Goal: Task Accomplishment & Management: Use online tool/utility

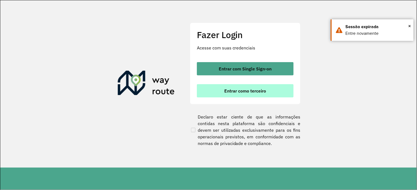
click at [251, 93] on span "Entrar como terceiro" at bounding box center [246, 91] width 42 height 4
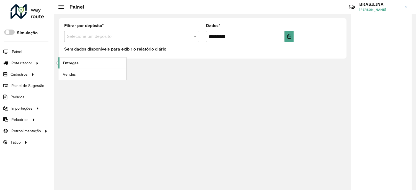
click at [67, 62] on span "Entregas" at bounding box center [71, 63] width 16 height 6
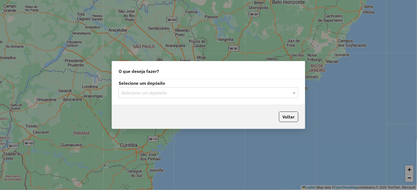
click at [131, 94] on input "text" at bounding box center [203, 93] width 163 height 7
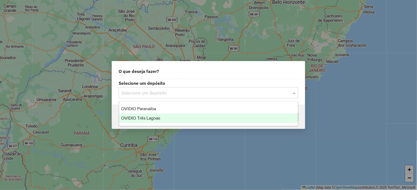
click at [143, 121] on div "OVIDIO Três Lagoas" at bounding box center [208, 118] width 179 height 9
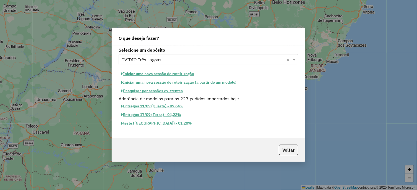
click at [166, 74] on button "Iniciar uma nova sessão de roteirização" at bounding box center [158, 74] width 78 height 9
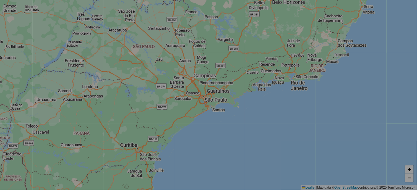
select select "*"
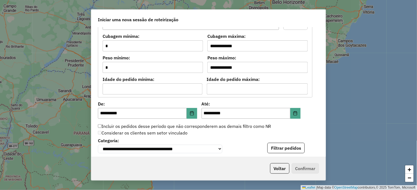
scroll to position [554, 0]
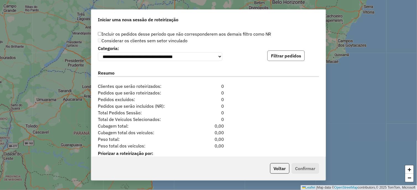
click at [283, 60] on button "Filtrar pedidos" at bounding box center [286, 56] width 37 height 11
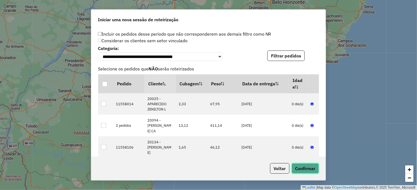
click at [303, 169] on button "Confirmar" at bounding box center [305, 169] width 27 height 11
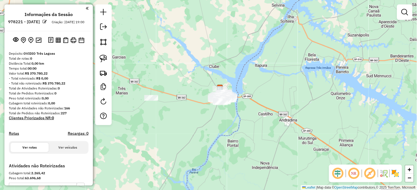
drag, startPoint x: 171, startPoint y: 88, endPoint x: 191, endPoint y: 76, distance: 24.2
click at [191, 76] on div "Janela de atendimento Grade de atendimento Capacidade Transportadoras Veículos …" at bounding box center [208, 95] width 417 height 190
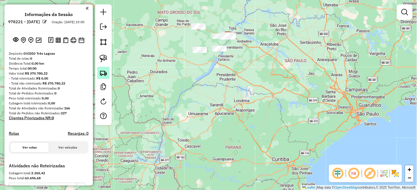
click at [107, 75] on img at bounding box center [104, 73] width 8 height 8
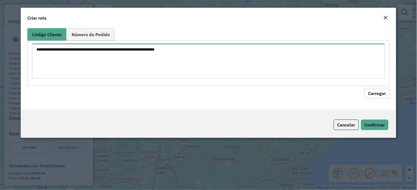
click at [129, 70] on textarea at bounding box center [208, 61] width 353 height 35
paste textarea "***** ***** ***** ***** ***** *****"
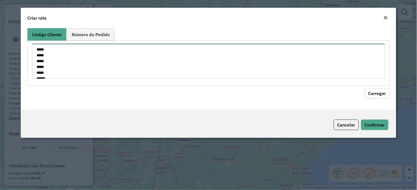
scroll to position [8, 0]
type textarea "***** ***** ***** ***** ***** *****"
click at [380, 92] on button "Carregar" at bounding box center [377, 93] width 25 height 11
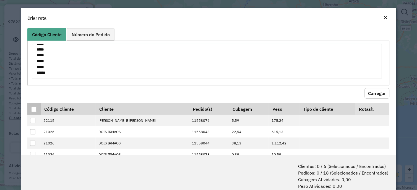
click at [32, 110] on div at bounding box center [33, 109] width 5 height 5
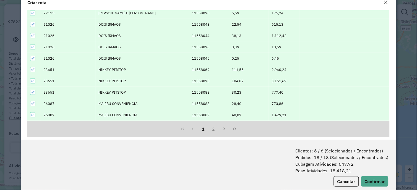
scroll to position [28, 0]
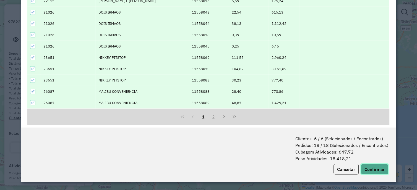
click at [368, 171] on button "Confirmar" at bounding box center [375, 169] width 27 height 11
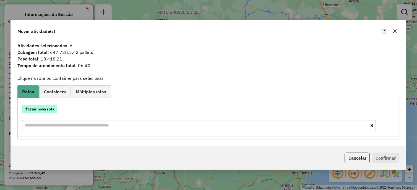
click at [51, 111] on button "Criar nova rota" at bounding box center [39, 109] width 35 height 9
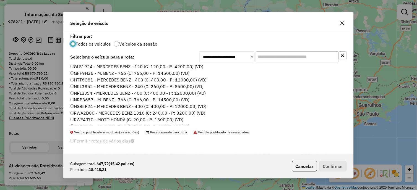
scroll to position [72, 0]
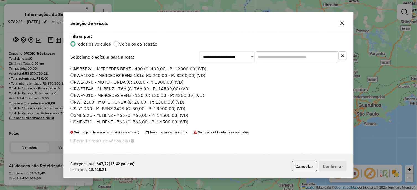
click at [99, 96] on label "RWF7J10 - MERCEDES BENZ - 120 (C: 120,00 - P: 4200,00) (VD)" at bounding box center [137, 95] width 134 height 7
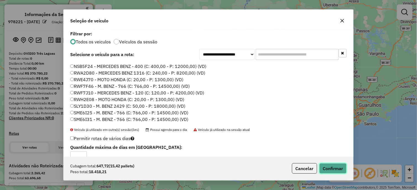
click at [339, 167] on button "Confirmar" at bounding box center [333, 169] width 27 height 11
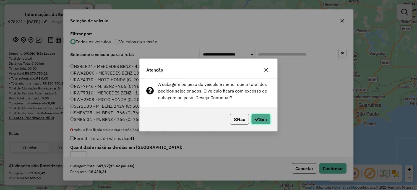
click at [265, 118] on button "Sim" at bounding box center [261, 119] width 19 height 11
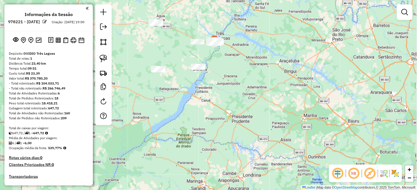
drag, startPoint x: 195, startPoint y: 92, endPoint x: 197, endPoint y: 125, distance: 33.6
click at [197, 125] on div "Janela de atendimento Grade de atendimento Capacidade Transportadoras Veículos …" at bounding box center [208, 95] width 417 height 190
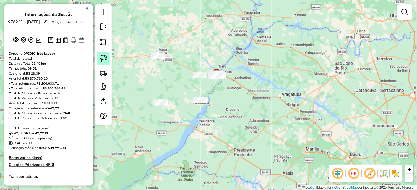
click at [105, 61] on img at bounding box center [104, 59] width 8 height 8
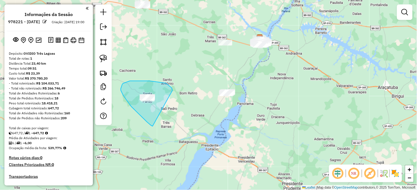
drag, startPoint x: 172, startPoint y: 89, endPoint x: 153, endPoint y: 127, distance: 42.5
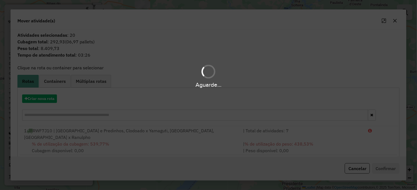
click at [45, 100] on div "Aguarde..." at bounding box center [208, 95] width 417 height 190
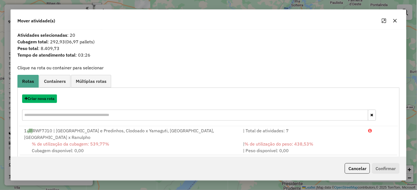
click at [45, 100] on button "Criar nova rota" at bounding box center [39, 99] width 35 height 9
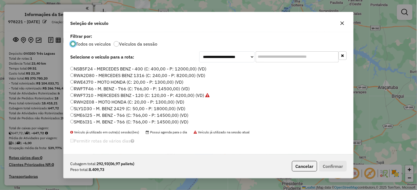
click at [92, 116] on label "SME6I25 - M. BENZ - 766 (C: 766,00 - P: 14500,00) (VD)" at bounding box center [129, 115] width 118 height 7
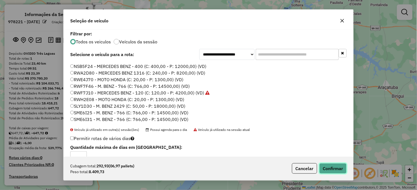
click at [327, 168] on button "Confirmar" at bounding box center [333, 169] width 27 height 11
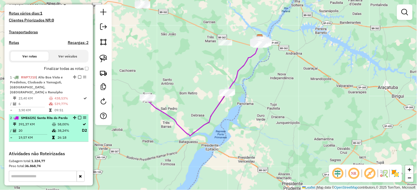
scroll to position [154, 0]
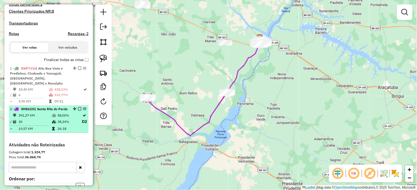
click at [78, 108] on em at bounding box center [79, 109] width 3 height 3
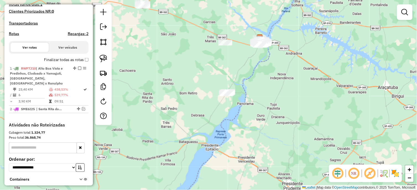
drag, startPoint x: 171, startPoint y: 106, endPoint x: 189, endPoint y: 148, distance: 45.6
click at [188, 147] on div "Janela de atendimento Grade de atendimento Capacidade Transportadoras Veículos …" at bounding box center [208, 95] width 417 height 190
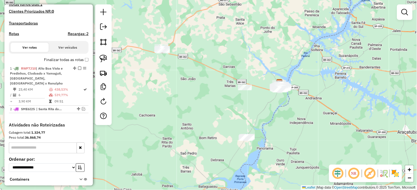
click at [184, 120] on div "Janela de atendimento Grade de atendimento Capacidade Transportadoras Veículos …" at bounding box center [208, 95] width 417 height 190
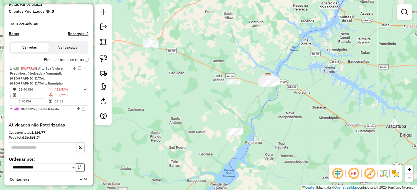
drag, startPoint x: 200, startPoint y: 136, endPoint x: 190, endPoint y: 115, distance: 22.7
click at [190, 115] on div "Janela de atendimento Grade de atendimento Capacidade Transportadoras Veículos …" at bounding box center [208, 95] width 417 height 190
click at [107, 60] on img at bounding box center [104, 59] width 8 height 8
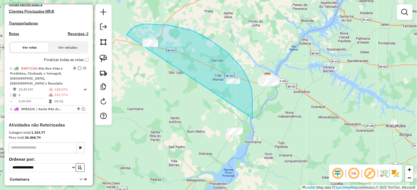
drag, startPoint x: 253, startPoint y: 118, endPoint x: 125, endPoint y: 45, distance: 147.3
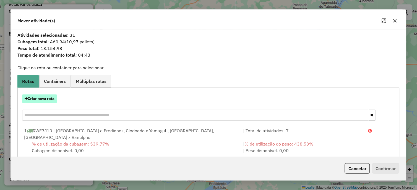
click at [34, 97] on button "Criar nova rota" at bounding box center [39, 99] width 35 height 9
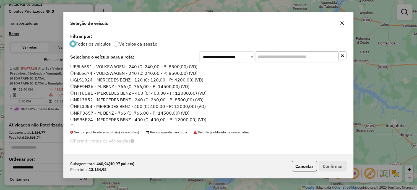
scroll to position [72, 0]
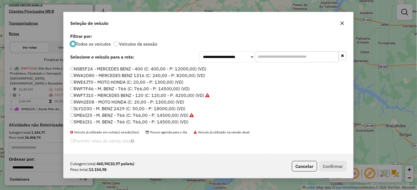
click at [86, 89] on label "RWF7F46 - M. BENZ - 766 (C: 766,00 - P: 14500,00) (VD)" at bounding box center [130, 89] width 120 height 7
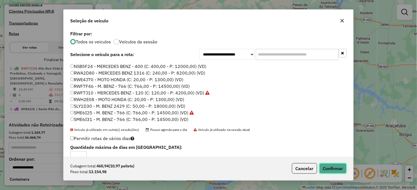
click at [329, 169] on button "Confirmar" at bounding box center [333, 169] width 27 height 11
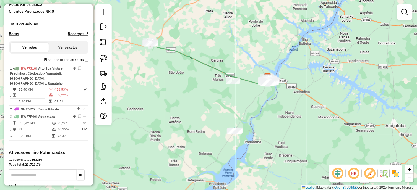
click at [171, 106] on div "Janela de atendimento Grade de atendimento Capacidade Transportadoras Veículos …" at bounding box center [208, 95] width 417 height 190
click at [105, 59] on img at bounding box center [104, 59] width 8 height 8
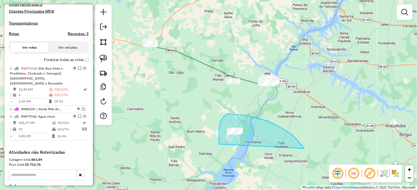
drag, startPoint x: 305, startPoint y: 149, endPoint x: 219, endPoint y: 145, distance: 85.4
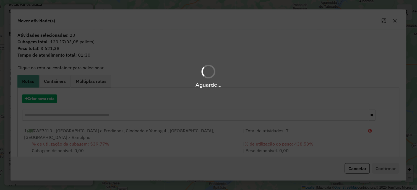
click at [48, 97] on hb-app "Aguarde... Pop-up bloqueado! Seu navegador bloqueou automáticamente a abertura …" at bounding box center [208, 95] width 417 height 190
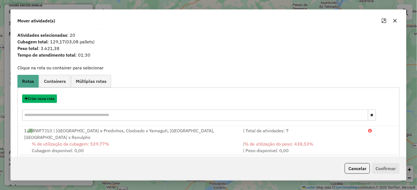
click at [48, 97] on button "Criar nova rota" at bounding box center [39, 99] width 35 height 9
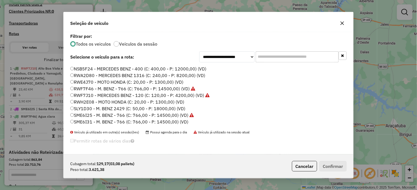
click at [97, 94] on label "RWF7J10 - MERCEDES BENZ - 120 (C: 120,00 - P: 4200,00) (VD)" at bounding box center [140, 95] width 140 height 7
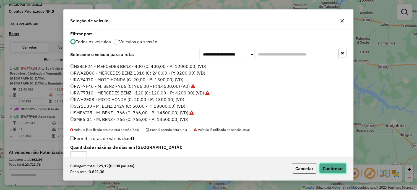
click at [324, 164] on button "Confirmar" at bounding box center [333, 169] width 27 height 11
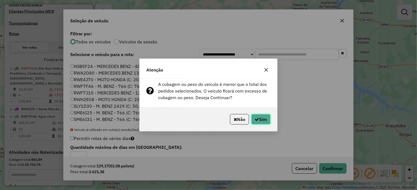
click at [257, 125] on button "Sim" at bounding box center [261, 119] width 19 height 11
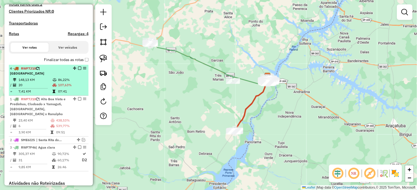
drag, startPoint x: 73, startPoint y: 143, endPoint x: 51, endPoint y: 70, distance: 75.7
click at [78, 70] on em at bounding box center [79, 68] width 3 height 3
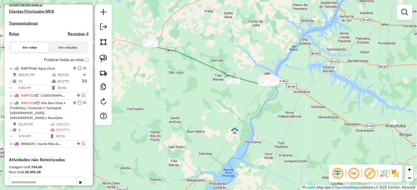
drag, startPoint x: 74, startPoint y: 123, endPoint x: 64, endPoint y: 66, distance: 57.4
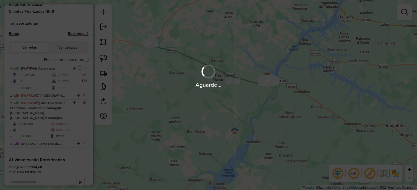
click at [56, 84] on div "Aguarde..." at bounding box center [208, 85] width 417 height 9
click at [56, 84] on hb-app "Aguarde... Pop-up bloqueado! Seu navegador bloqueou automáticamente a abertura …" at bounding box center [208, 95] width 417 height 190
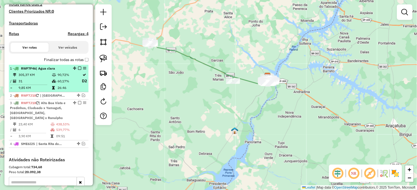
click at [46, 84] on td "31" at bounding box center [34, 81] width 33 height 7
select select "**********"
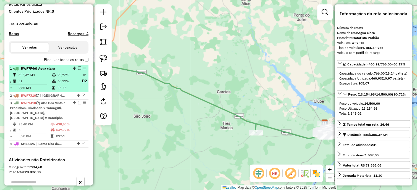
click at [78, 70] on em at bounding box center [79, 68] width 3 height 3
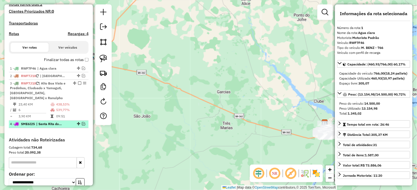
click at [83, 123] on em at bounding box center [83, 124] width 3 height 3
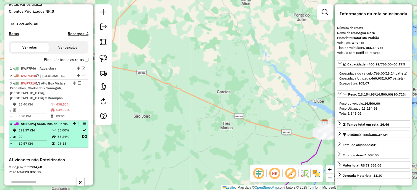
click at [64, 133] on td "58,00%" at bounding box center [69, 131] width 24 height 6
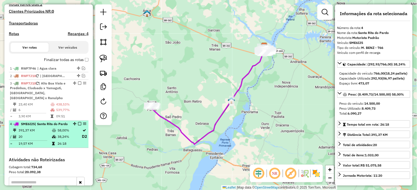
click at [78, 124] on em at bounding box center [79, 124] width 3 height 3
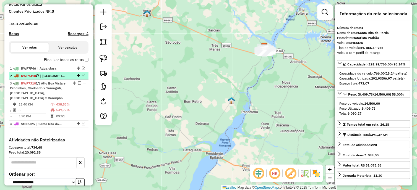
click at [82, 78] on em at bounding box center [83, 75] width 3 height 3
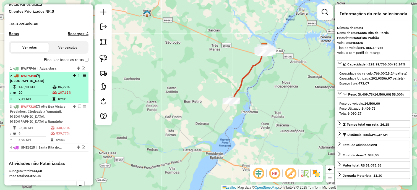
click at [51, 85] on td "148,13 KM" at bounding box center [35, 88] width 34 height 6
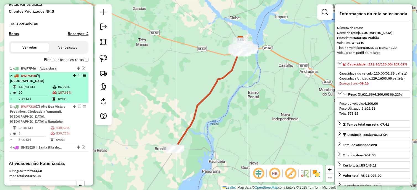
click at [78, 78] on em at bounding box center [79, 75] width 3 height 3
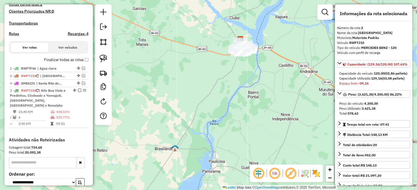
drag, startPoint x: 73, startPoint y: 88, endPoint x: 61, endPoint y: 138, distance: 51.0
click at [274, 172] on em at bounding box center [275, 173] width 13 height 13
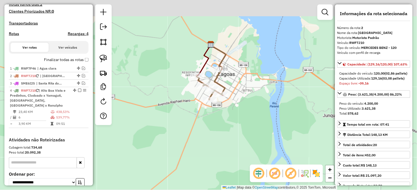
drag, startPoint x: 211, startPoint y: 67, endPoint x: 193, endPoint y: 94, distance: 32.3
click at [193, 94] on div "Janela de atendimento Grade de atendimento Capacidade Transportadoras Veículos …" at bounding box center [208, 95] width 417 height 190
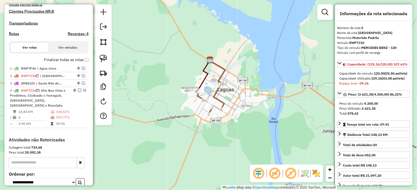
drag, startPoint x: 207, startPoint y: 95, endPoint x: 206, endPoint y: 110, distance: 15.5
click at [206, 110] on div "Rota 4 - Placa RWF7J10 21026 - DOIS IRMAOS Janela de atendimento Grade de atend…" at bounding box center [208, 95] width 417 height 190
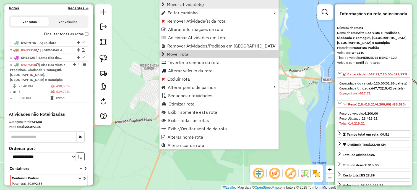
scroll to position [205, 0]
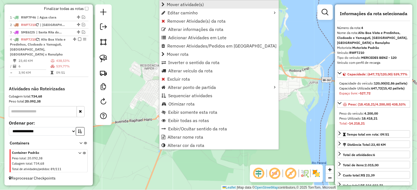
click at [197, 2] on span "Mover atividade(s)" at bounding box center [185, 4] width 37 height 4
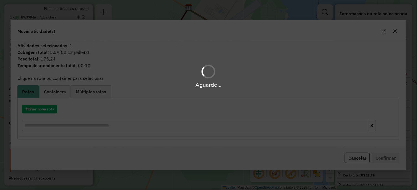
click at [41, 111] on div "Aguarde..." at bounding box center [208, 95] width 417 height 190
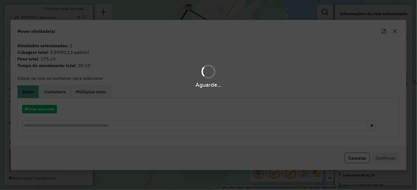
click at [46, 109] on div "Aguarde..." at bounding box center [208, 95] width 417 height 190
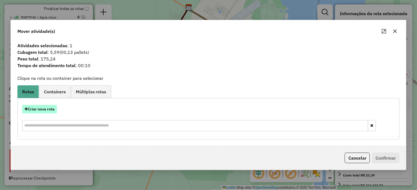
click at [50, 112] on button "Criar nova rota" at bounding box center [39, 109] width 35 height 9
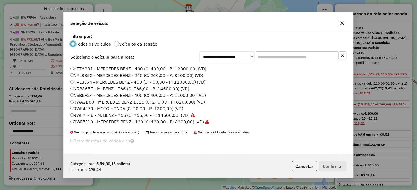
scroll to position [72, 0]
click at [95, 93] on label "RWF7J10 - MERCEDES BENZ - 120 (C: 120,00 - P: 4200,00) (VD)" at bounding box center [140, 95] width 140 height 7
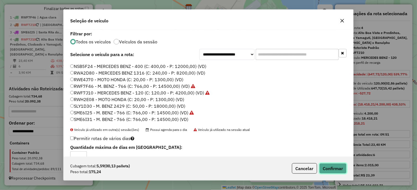
click at [335, 172] on button "Confirmar" at bounding box center [333, 169] width 27 height 11
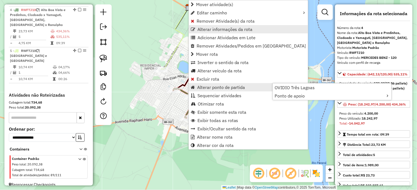
scroll to position [243, 0]
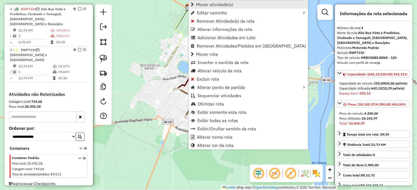
click at [215, 5] on span "Mover atividade(s)" at bounding box center [214, 4] width 37 height 4
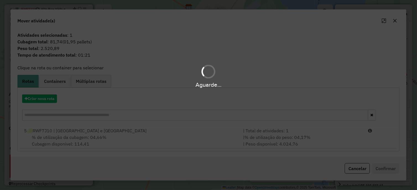
click at [50, 100] on div "Aguarde..." at bounding box center [208, 95] width 417 height 190
click at [50, 100] on hb-app "Aguarde... Pop-up bloqueado! Seu navegador bloqueou automáticamente a abertura …" at bounding box center [208, 95] width 417 height 190
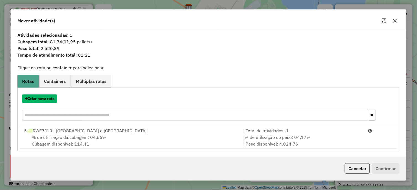
click at [50, 100] on button "Criar nova rota" at bounding box center [39, 99] width 35 height 9
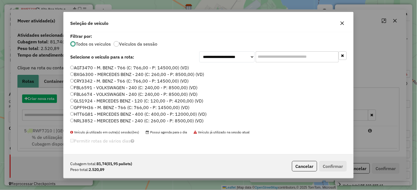
click at [50, 100] on div "**********" at bounding box center [208, 95] width 417 height 190
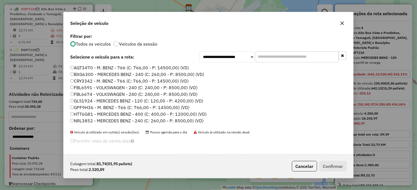
scroll to position [72, 0]
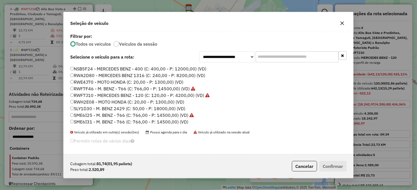
click at [91, 94] on label "RWF7J10 - MERCEDES BENZ - 120 (C: 120,00 - P: 4200,00) (VD)" at bounding box center [140, 95] width 140 height 7
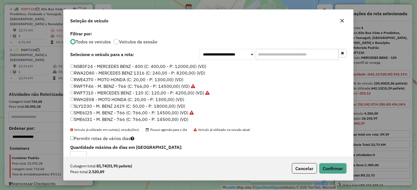
click at [347, 172] on div "Cubagem total: 81,74 (01,95 pallets) Peso total: 2.520,89 Cancelar Confirmar" at bounding box center [209, 169] width 290 height 24
click at [333, 168] on button "Confirmar" at bounding box center [333, 169] width 27 height 11
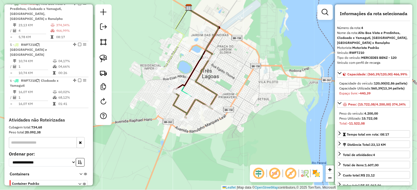
scroll to position [248, 0]
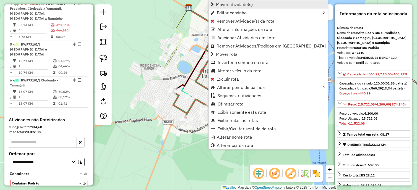
click at [241, 6] on span "Mover atividade(s)" at bounding box center [234, 4] width 37 height 4
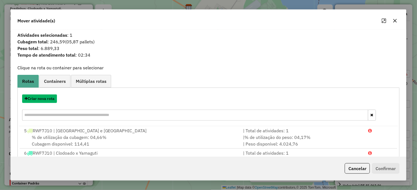
click at [38, 99] on button "Criar nova rota" at bounding box center [39, 99] width 35 height 9
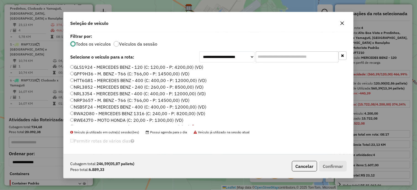
scroll to position [72, 0]
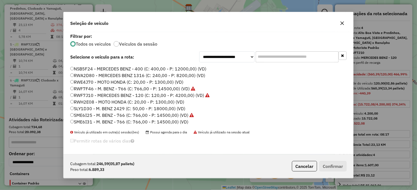
click at [98, 92] on label "RWF7J10 - MERCEDES BENZ - 120 (C: 120,00 - P: 4200,00) (VD)" at bounding box center [140, 95] width 140 height 7
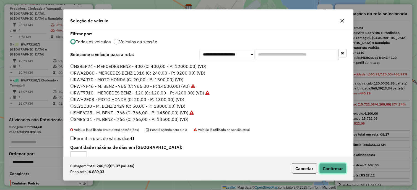
click at [331, 168] on button "Confirmar" at bounding box center [333, 169] width 27 height 11
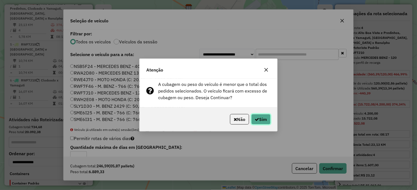
click at [266, 118] on button "Sim" at bounding box center [261, 119] width 19 height 11
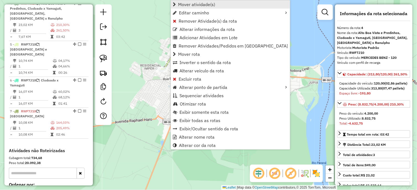
click at [197, 2] on span "Mover atividade(s)" at bounding box center [196, 4] width 37 height 4
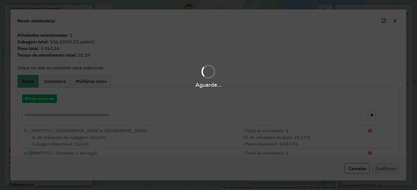
click at [36, 100] on div "Aguarde..." at bounding box center [208, 95] width 417 height 190
click at [36, 100] on button "Criar nova rota" at bounding box center [39, 99] width 35 height 9
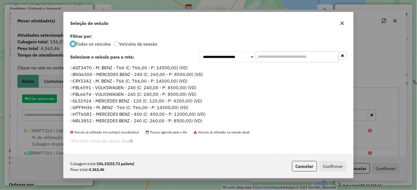
scroll to position [3, 1]
click at [36, 100] on div "**********" at bounding box center [208, 95] width 417 height 190
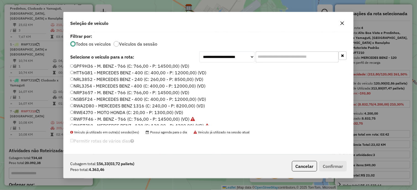
scroll to position [72, 0]
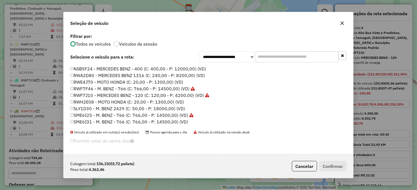
click at [90, 96] on label "RWF7J10 - MERCEDES BENZ - 120 (C: 120,00 - P: 4200,00) (VD)" at bounding box center [139, 95] width 139 height 7
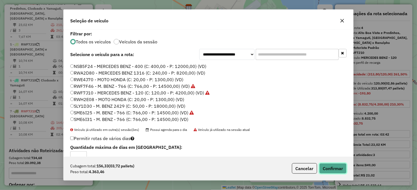
click at [339, 165] on button "Confirmar" at bounding box center [333, 169] width 27 height 11
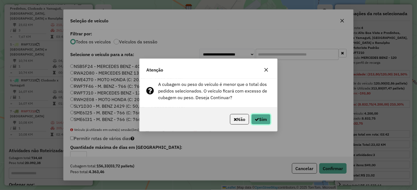
click at [266, 118] on button "Sim" at bounding box center [261, 119] width 19 height 11
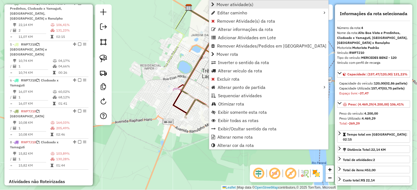
click at [235, 7] on link "Mover atividade(s)" at bounding box center [269, 4] width 119 height 8
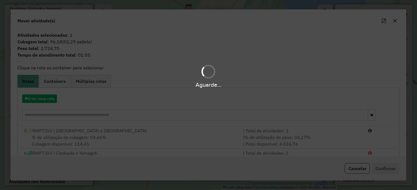
click at [49, 100] on div "Aguarde..." at bounding box center [208, 95] width 417 height 190
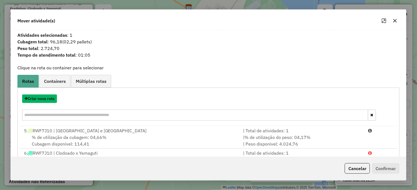
click at [49, 100] on button "Criar nova rota" at bounding box center [39, 99] width 35 height 9
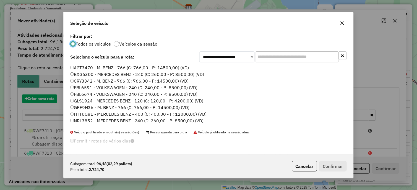
click at [49, 100] on div "**********" at bounding box center [208, 95] width 417 height 190
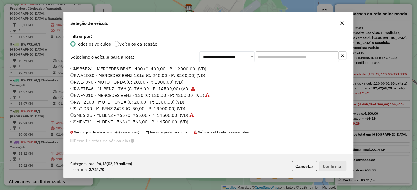
click at [94, 96] on label "RWF7J10 - MERCEDES BENZ - 120 (C: 120,00 - P: 4200,00) (VD)" at bounding box center [140, 95] width 140 height 7
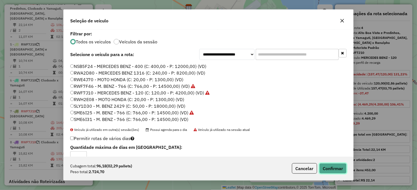
click at [333, 170] on button "Confirmar" at bounding box center [333, 169] width 27 height 11
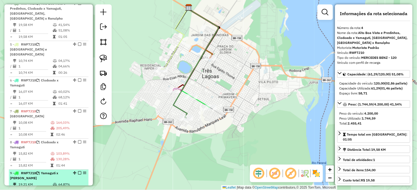
click at [78, 172] on em at bounding box center [79, 173] width 3 height 3
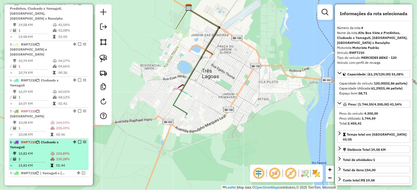
click at [79, 141] on em at bounding box center [79, 142] width 3 height 3
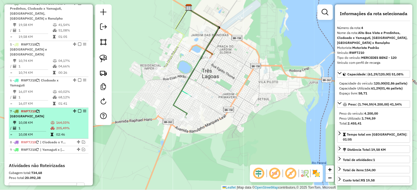
click at [78, 110] on em at bounding box center [79, 111] width 3 height 3
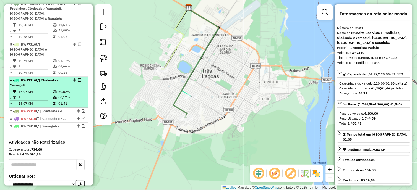
click at [78, 79] on em at bounding box center [79, 80] width 3 height 3
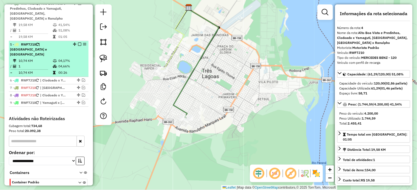
click at [79, 45] on em at bounding box center [79, 44] width 3 height 3
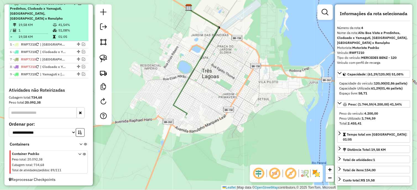
click at [79, 5] on em at bounding box center [79, 3] width 3 height 3
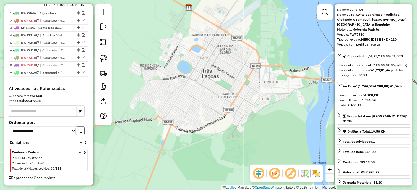
scroll to position [61, 0]
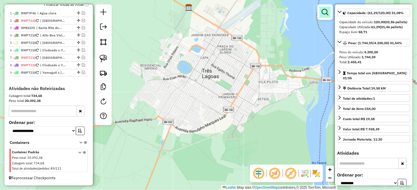
click at [328, 15] on em at bounding box center [325, 12] width 7 height 7
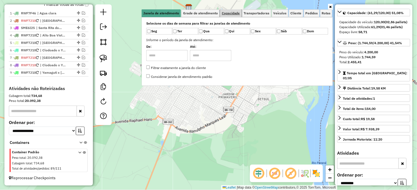
click at [233, 13] on span "Capacidade" at bounding box center [231, 13] width 18 height 3
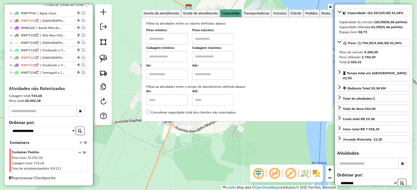
click at [174, 33] on input "text" at bounding box center [167, 38] width 42 height 11
type input "****"
click at [190, 163] on div "Limpar filtros Janela de atendimento Grade de atendimento Capacidade Transporta…" at bounding box center [208, 95] width 417 height 190
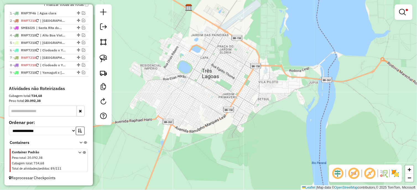
click at [353, 172] on em at bounding box center [354, 173] width 13 height 13
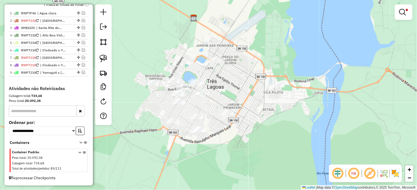
drag, startPoint x: 233, startPoint y: 148, endPoint x: 238, endPoint y: 158, distance: 11.6
click at [238, 158] on div "Limpar filtros Janela de atendimento Grade de atendimento Capacidade Transporta…" at bounding box center [208, 95] width 417 height 190
click at [405, 12] on em at bounding box center [403, 12] width 7 height 7
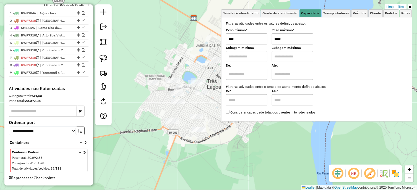
drag, startPoint x: 288, startPoint y: 37, endPoint x: 237, endPoint y: 45, distance: 52.0
click at [237, 45] on div "Filtrar as atividades entre os valores definidos abaixo: Peso mínimo: **** Peso…" at bounding box center [317, 68] width 182 height 94
click at [228, 142] on div "Limpar filtros Janela de atendimento Grade de atendimento Capacidade Transporta…" at bounding box center [208, 95] width 417 height 190
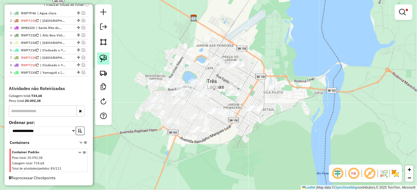
click at [101, 57] on img at bounding box center [104, 59] width 8 height 8
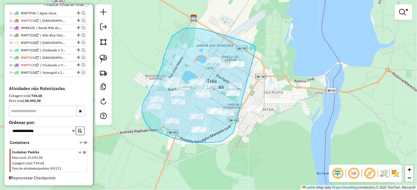
drag, startPoint x: 256, startPoint y: 49, endPoint x: 234, endPoint y: 133, distance: 87.1
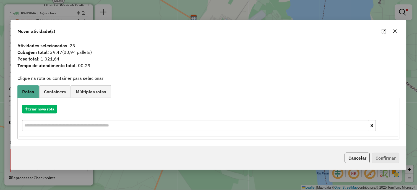
click at [396, 30] on icon "button" at bounding box center [395, 31] width 4 height 4
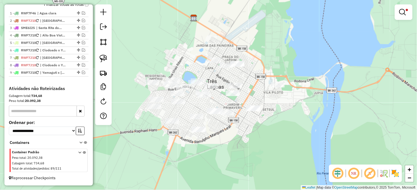
click at [411, 10] on div at bounding box center [404, 12] width 18 height 16
drag, startPoint x: 409, startPoint y: 10, endPoint x: 403, endPoint y: 10, distance: 6.1
click at [409, 10] on link at bounding box center [404, 12] width 13 height 11
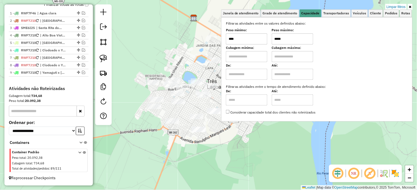
drag, startPoint x: 296, startPoint y: 38, endPoint x: 280, endPoint y: 40, distance: 15.6
click at [272, 40] on div "Peso mínimo: **** Peso máximo: *****" at bounding box center [317, 37] width 182 height 16
type input "*****"
click at [272, 136] on div "Limpar filtros Janela de atendimento Grade de atendimento Capacidade Transporta…" at bounding box center [208, 95] width 417 height 190
click at [224, 130] on div "Limpar filtros Janela de atendimento Grade de atendimento Capacidade Transporta…" at bounding box center [208, 95] width 417 height 190
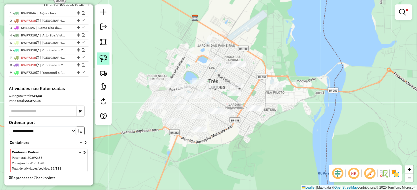
drag, startPoint x: 102, startPoint y: 54, endPoint x: 181, endPoint y: 55, distance: 79.2
click at [102, 54] on link at bounding box center [103, 59] width 12 height 12
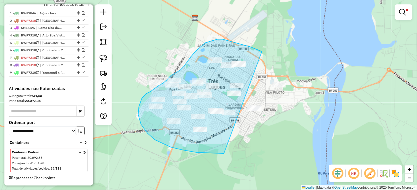
drag, startPoint x: 262, startPoint y: 52, endPoint x: 223, endPoint y: 153, distance: 108.6
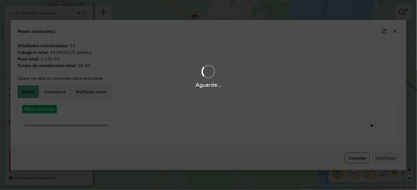
click at [51, 109] on div "Aguarde..." at bounding box center [208, 95] width 417 height 190
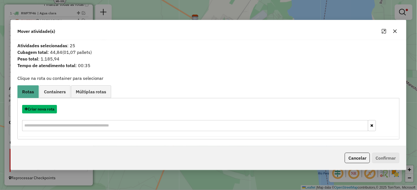
click at [51, 109] on button "Criar nova rota" at bounding box center [39, 109] width 35 height 9
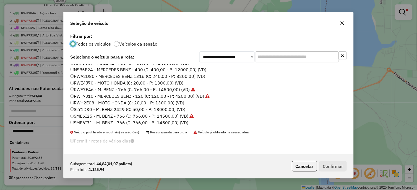
scroll to position [72, 0]
click at [96, 82] on label "RWE4J70 - MOTO HONDA (C: 20,00 - P: 1300,00) (VD)" at bounding box center [126, 82] width 113 height 7
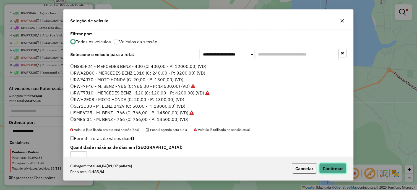
click at [329, 164] on button "Confirmar" at bounding box center [333, 169] width 27 height 11
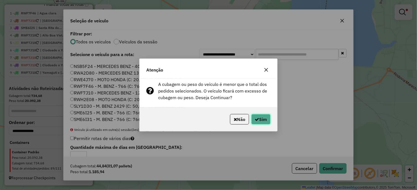
click at [262, 116] on button "Sim" at bounding box center [261, 119] width 19 height 11
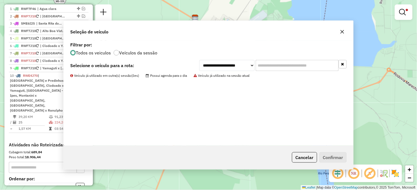
scroll to position [248, 0]
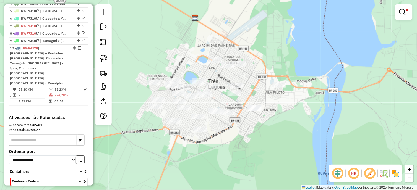
click at [78, 50] on em at bounding box center [79, 48] width 3 height 3
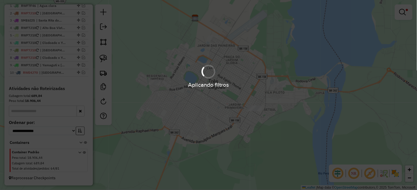
scroll to position [228, 0]
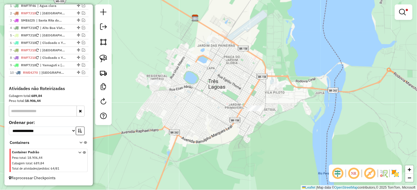
click at [355, 173] on em at bounding box center [354, 173] width 13 height 13
click at [355, 173] on hb-app "Aplicando filtros Pop-up bloqueado! Seu navegador bloqueou automáticamente a ab…" at bounding box center [208, 95] width 417 height 190
click at [355, 173] on em at bounding box center [354, 173] width 13 height 13
click at [407, 9] on span at bounding box center [407, 10] width 2 height 2
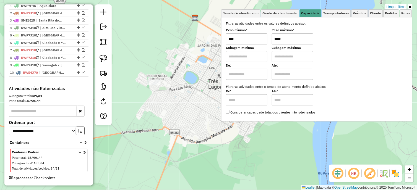
drag, startPoint x: 285, startPoint y: 38, endPoint x: 272, endPoint y: 39, distance: 12.5
click at [272, 39] on div "Peso mínimo: **** Peso máximo: *****" at bounding box center [317, 37] width 182 height 16
type input "****"
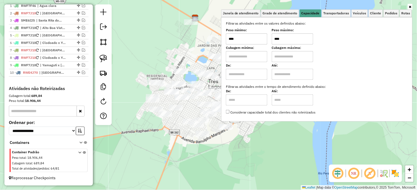
click at [261, 157] on div "Janela de atendimento Grade de atendimento Capacidade Transportadoras Veículos …" at bounding box center [208, 95] width 417 height 190
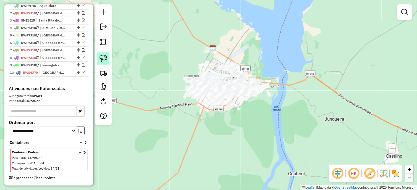
click at [104, 60] on img at bounding box center [104, 59] width 8 height 8
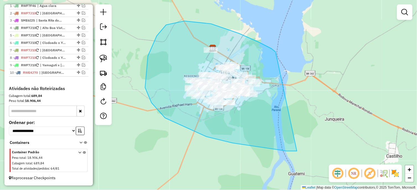
drag, startPoint x: 258, startPoint y: 42, endPoint x: 297, endPoint y: 151, distance: 116.4
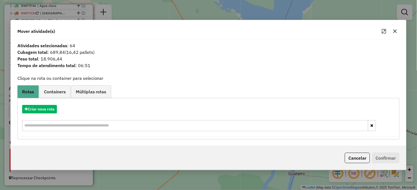
click at [397, 29] on icon "button" at bounding box center [395, 31] width 4 height 4
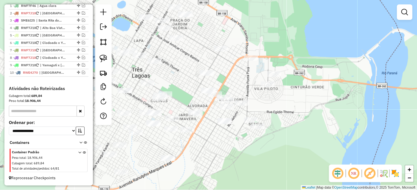
drag, startPoint x: 215, startPoint y: 115, endPoint x: 220, endPoint y: 125, distance: 11.8
click at [220, 125] on div "Janela de atendimento Grade de atendimento Capacidade Transportadoras Veículos …" at bounding box center [208, 95] width 417 height 190
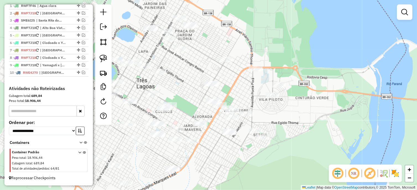
click at [188, 111] on div "Janela de atendimento Grade de atendimento Capacidade Transportadoras Veículos …" at bounding box center [208, 95] width 417 height 190
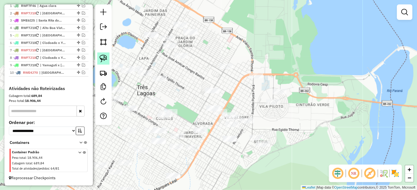
click at [102, 59] on img at bounding box center [104, 59] width 8 height 8
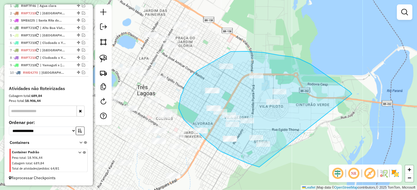
drag, startPoint x: 352, startPoint y: 94, endPoint x: 260, endPoint y: 167, distance: 118.3
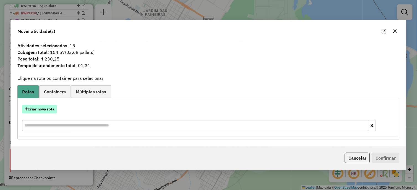
click at [48, 110] on button "Criar nova rota" at bounding box center [39, 109] width 35 height 9
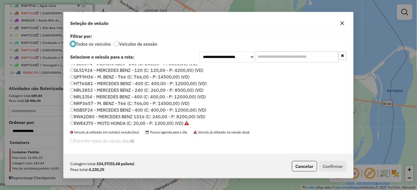
scroll to position [72, 0]
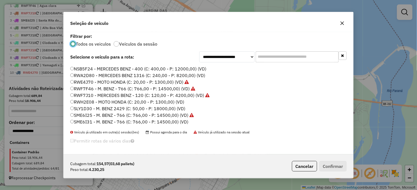
click at [102, 69] on label "NSB5F24 - MERCEDES BENZ - 400 (C: 400,00 - P: 12000,00) (VD)" at bounding box center [138, 69] width 136 height 7
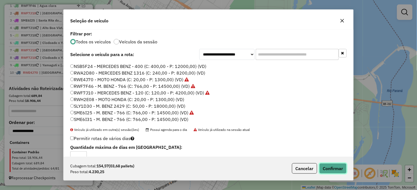
click at [329, 172] on button "Confirmar" at bounding box center [333, 169] width 27 height 11
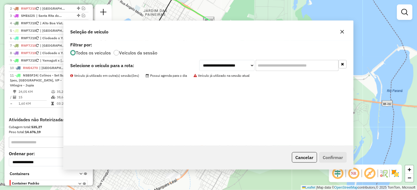
scroll to position [248, 0]
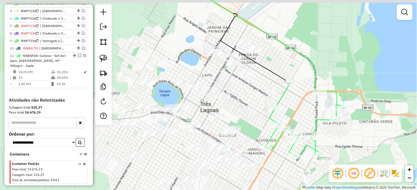
drag, startPoint x: 256, startPoint y: 170, endPoint x: 319, endPoint y: 187, distance: 66.3
click at [319, 187] on div "Janela de atendimento Grade de atendimento Capacidade Transportadoras Veículos …" at bounding box center [208, 95] width 417 height 190
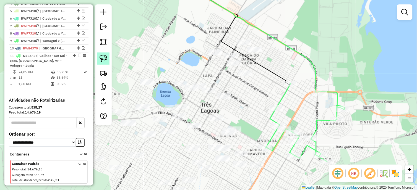
click at [104, 59] on img at bounding box center [104, 59] width 8 height 8
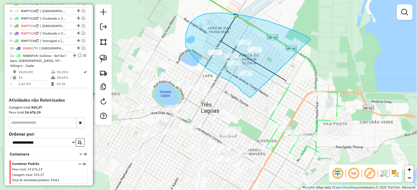
drag, startPoint x: 311, startPoint y: 40, endPoint x: 251, endPoint y: 98, distance: 83.8
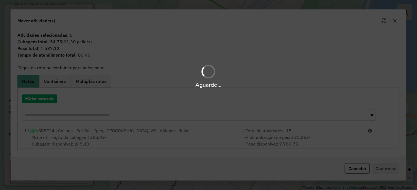
click at [108, 142] on div "Aguarde..." at bounding box center [208, 95] width 417 height 190
click at [108, 142] on hb-app "Aguarde... Pop-up bloqueado! Seu navegador bloqueou automáticamente a abertura …" at bounding box center [208, 95] width 417 height 190
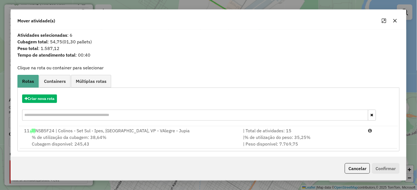
click at [108, 142] on div "% de utilização da cubagem: 38,64% Cubagem disponível: 245,43" at bounding box center [131, 140] width 220 height 13
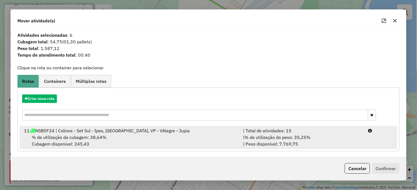
click at [108, 142] on div "% de utilização da cubagem: 38,64% Cubagem disponível: 245,43" at bounding box center [131, 140] width 220 height 13
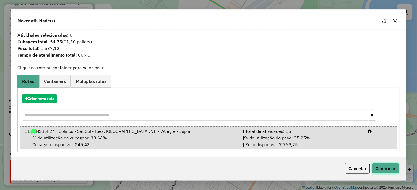
click at [392, 169] on button "Confirmar" at bounding box center [386, 169] width 27 height 11
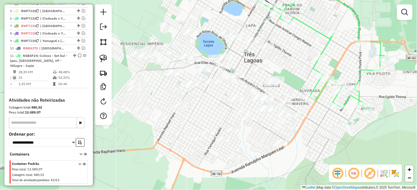
drag, startPoint x: 296, startPoint y: 184, endPoint x: 339, endPoint y: 133, distance: 66.4
click at [339, 133] on div "Janela de atendimento Grade de atendimento Capacidade Transportadoras Veículos …" at bounding box center [208, 95] width 417 height 190
drag, startPoint x: 103, startPoint y: 58, endPoint x: 241, endPoint y: 106, distance: 146.9
click at [102, 58] on img at bounding box center [104, 59] width 8 height 8
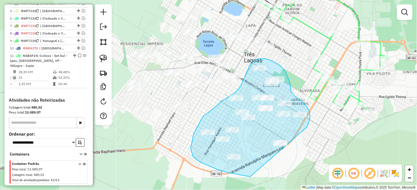
drag, startPoint x: 307, startPoint y: 128, endPoint x: 251, endPoint y: 177, distance: 75.3
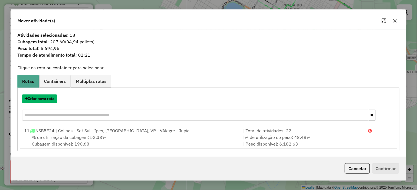
click at [43, 100] on button "Criar nova rota" at bounding box center [39, 99] width 35 height 9
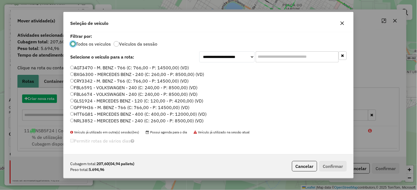
scroll to position [3, 1]
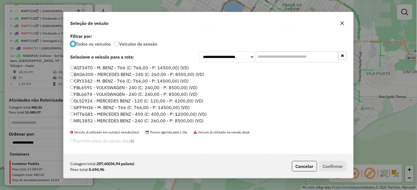
click at [94, 86] on label "FBL6591 - VOLKSWAGEN - 240 (C: 240,00 - P: 8500,00) (VD)" at bounding box center [133, 87] width 127 height 7
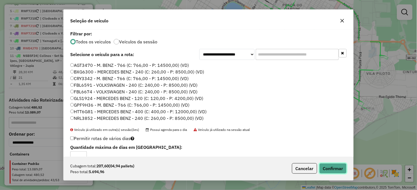
click at [339, 167] on button "Confirmar" at bounding box center [333, 169] width 27 height 11
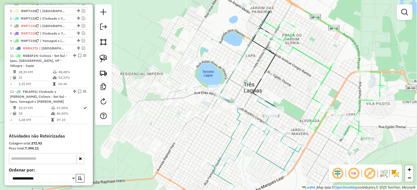
drag, startPoint x: 334, startPoint y: 151, endPoint x: 334, endPoint y: 157, distance: 5.3
click at [334, 157] on div "Janela de atendimento Grade de atendimento Capacidade Transportadoras Veículos …" at bounding box center [208, 95] width 417 height 190
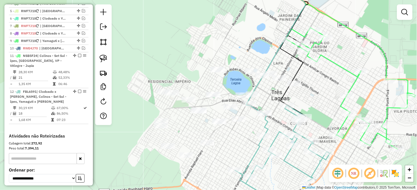
drag, startPoint x: 189, startPoint y: 143, endPoint x: 217, endPoint y: 151, distance: 29.0
click at [217, 151] on div "Janela de atendimento Grade de atendimento Capacidade Transportadoras Veículos …" at bounding box center [208, 95] width 417 height 190
click at [106, 60] on img at bounding box center [104, 59] width 8 height 8
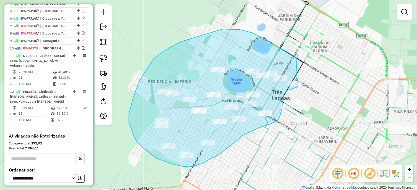
click at [160, 138] on div at bounding box center [160, 138] width 0 height 0
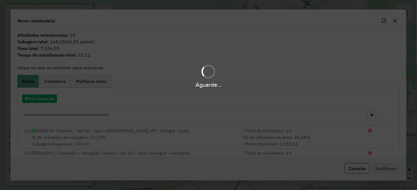
click at [26, 96] on div "Aguarde..." at bounding box center [208, 95] width 417 height 190
click at [26, 96] on hb-app "Aguarde... Pop-up bloqueado! Seu navegador bloqueou automáticamente a abertura …" at bounding box center [208, 95] width 417 height 190
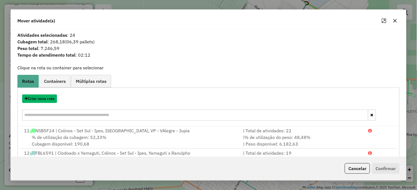
click at [26, 96] on button "Criar nova rota" at bounding box center [39, 99] width 35 height 9
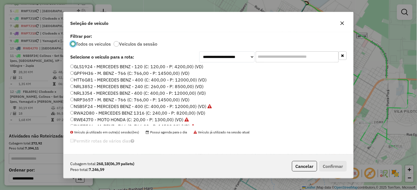
scroll to position [72, 0]
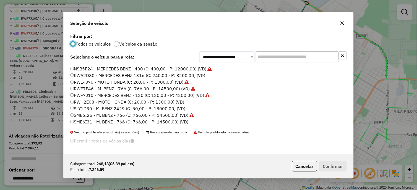
click at [105, 77] on label "RWA2D80 - MERCEDES BENZ 1316 (C: 240,00 - P: 8200,00) (VD)" at bounding box center [137, 75] width 135 height 7
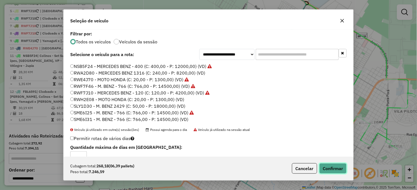
click at [331, 170] on button "Confirmar" at bounding box center [333, 169] width 27 height 11
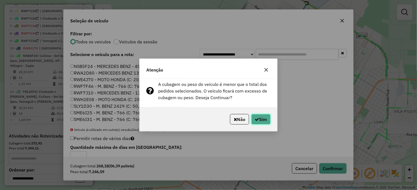
click at [262, 125] on button "Sim" at bounding box center [261, 119] width 19 height 11
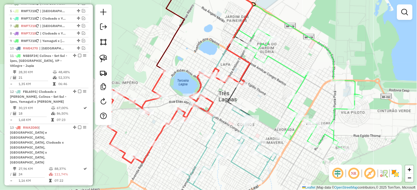
drag, startPoint x: 196, startPoint y: 138, endPoint x: 190, endPoint y: 138, distance: 6.1
click at [190, 138] on div "Janela de atendimento Grade de atendimento Capacidade Transportadoras Veículos …" at bounding box center [208, 95] width 417 height 190
click at [262, 67] on div "Janela de atendimento Grade de atendimento Capacidade Transportadoras Veículos …" at bounding box center [208, 95] width 417 height 190
select select "**********"
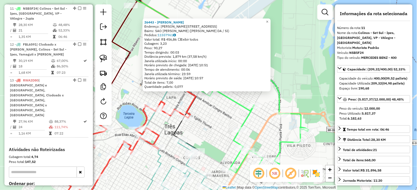
scroll to position [301, 0]
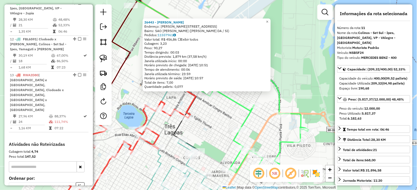
click at [221, 118] on div "26443 - [PERSON_NAME]: R [PERSON_NAME] 1 1137 Bairro: [GEOGRAPHIC_DATA][PERSON_…" at bounding box center [208, 95] width 417 height 190
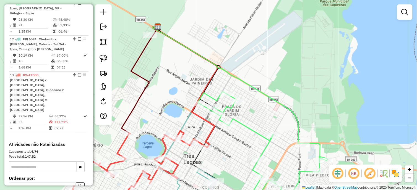
drag, startPoint x: 206, startPoint y: 125, endPoint x: 222, endPoint y: 151, distance: 30.1
click at [222, 151] on div "Janela de atendimento Grade de atendimento Capacidade Transportadoras Veículos …" at bounding box center [208, 95] width 417 height 190
select select "**********"
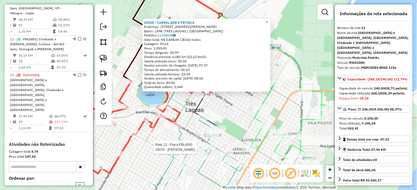
scroll to position [341, 0]
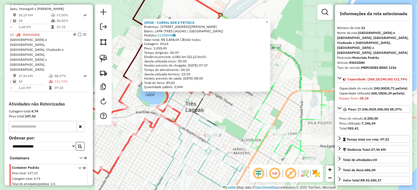
click at [235, 130] on div "25938 - CURRAL BAR E PETISCA Endereço: [STREET_ADDRESS][PERSON_NAME] Bairro: LA…" at bounding box center [208, 95] width 417 height 190
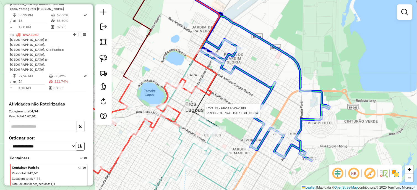
click at [260, 111] on div at bounding box center [261, 108] width 14 height 6
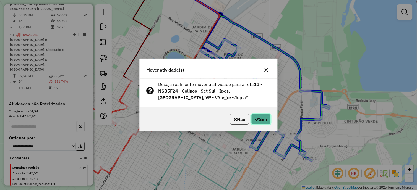
click at [263, 120] on button "Sim" at bounding box center [261, 119] width 19 height 11
click at [0, 0] on div "Aguarde..." at bounding box center [0, 0] width 0 height 0
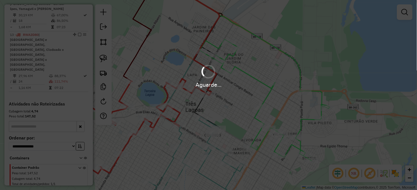
click at [263, 120] on div "Aguarde..." at bounding box center [208, 95] width 417 height 190
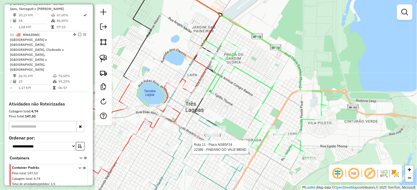
select select "**********"
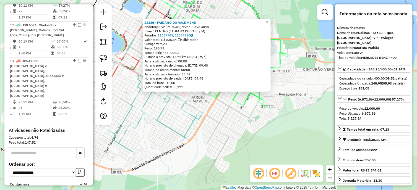
scroll to position [301, 0]
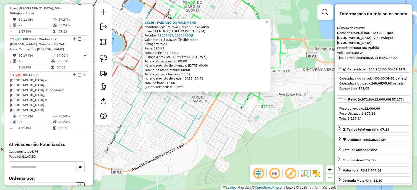
click at [228, 120] on div "22386 - FABIANO DO VALE MEND Endereço: AV [PERSON_NAME] 0395 3048 Bairro: CENTR…" at bounding box center [208, 95] width 417 height 190
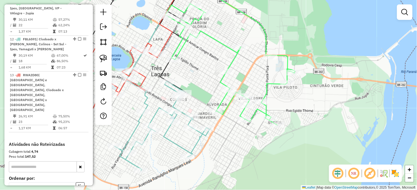
drag, startPoint x: 173, startPoint y: 40, endPoint x: 177, endPoint y: 51, distance: 11.4
click at [177, 53] on div "Janela de atendimento Grade de atendimento Capacidade Transportadoras Veículos …" at bounding box center [208, 95] width 417 height 190
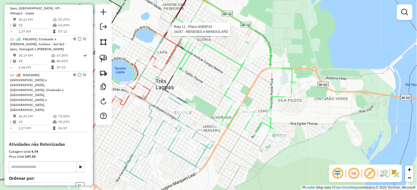
select select "**********"
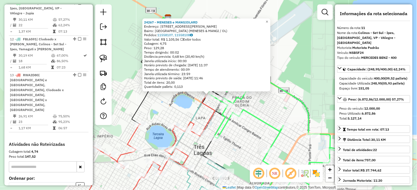
click at [198, 116] on icon at bounding box center [195, 104] width 65 height 174
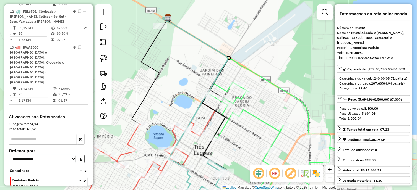
scroll to position [337, 0]
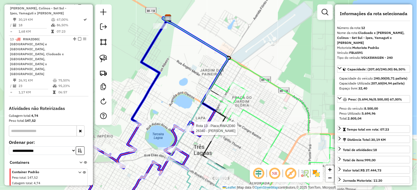
click at [82, 190] on div at bounding box center [82, 193] width 0 height 0
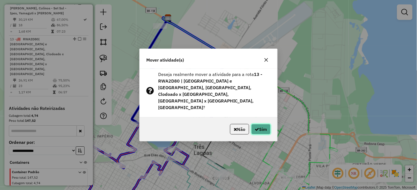
click at [255, 127] on icon "button" at bounding box center [257, 129] width 4 height 4
click at [0, 0] on div "Aguarde..." at bounding box center [0, 0] width 0 height 0
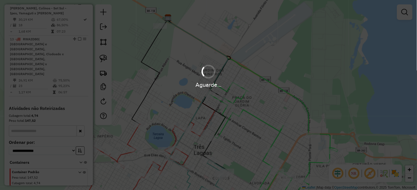
click at [255, 125] on div "Aguarde..." at bounding box center [208, 95] width 417 height 190
drag, startPoint x: 247, startPoint y: 159, endPoint x: 246, endPoint y: 157, distance: 3.0
click at [246, 157] on div "Aguarde..." at bounding box center [208, 95] width 417 height 190
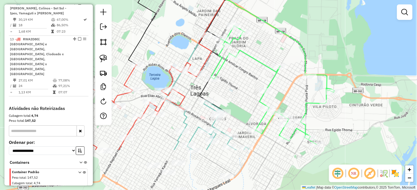
drag, startPoint x: 242, startPoint y: 123, endPoint x: 240, endPoint y: 101, distance: 22.5
click at [240, 101] on div "Janela de atendimento Grade de atendimento Capacidade Transportadoras Veículos …" at bounding box center [208, 95] width 417 height 190
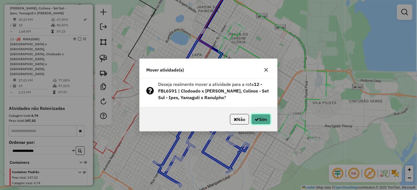
click at [267, 118] on button "Sim" at bounding box center [261, 119] width 19 height 11
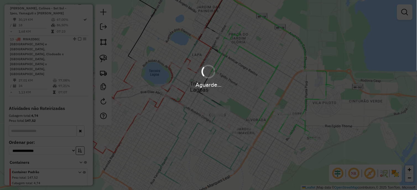
click at [267, 118] on div "Aguarde..." at bounding box center [208, 95] width 417 height 190
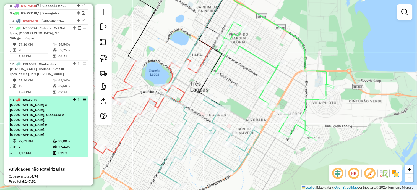
scroll to position [275, 0]
click at [39, 48] on td "27,26 KM" at bounding box center [35, 45] width 34 height 6
select select "**********"
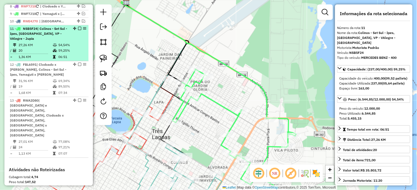
click at [78, 30] on em at bounding box center [79, 28] width 3 height 3
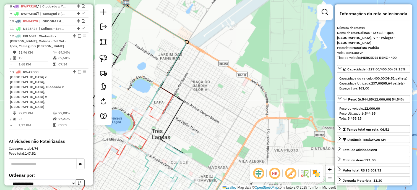
drag, startPoint x: 209, startPoint y: 89, endPoint x: 239, endPoint y: 113, distance: 38.8
click at [239, 113] on div "Rota 13 - Placa RWA2D80 28001 - VALDECIR [PERSON_NAME] Janela de atendimento Gr…" at bounding box center [208, 95] width 417 height 190
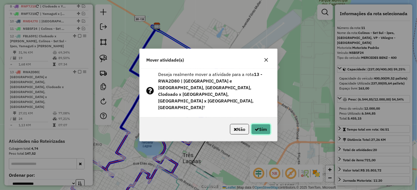
click at [257, 127] on icon "button" at bounding box center [257, 129] width 4 height 4
click at [0, 0] on div "Aguarde..." at bounding box center [0, 0] width 0 height 0
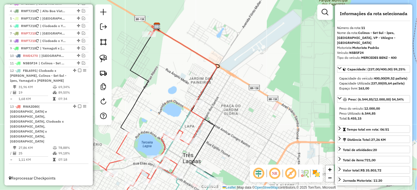
scroll to position [225, 0]
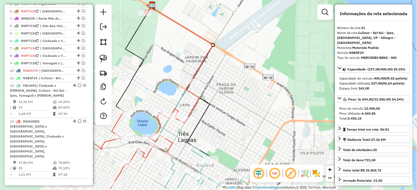
drag, startPoint x: 230, startPoint y: 127, endPoint x: 223, endPoint y: 87, distance: 40.8
click at [223, 87] on div "Janela de atendimento Grade de atendimento Capacidade Transportadoras Veículos …" at bounding box center [208, 95] width 417 height 190
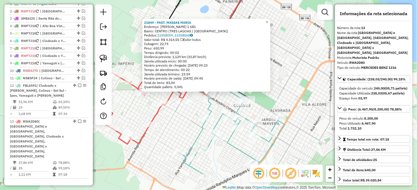
click at [190, 109] on div "21849 - PAST. MASSAS [PERSON_NAME]: [PERSON_NAME] 1 681 Bairro: [GEOGRAPHIC_DAT…" at bounding box center [208, 95] width 417 height 190
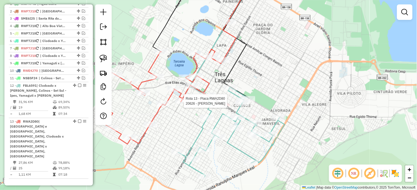
select select "**********"
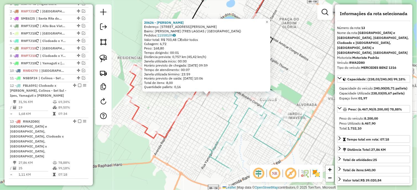
click at [191, 115] on div "20626 - [PERSON_NAME]: [STREET_ADDRESS][PERSON_NAME] Bairro: [GEOGRAPHIC_DATA] …" at bounding box center [208, 95] width 417 height 190
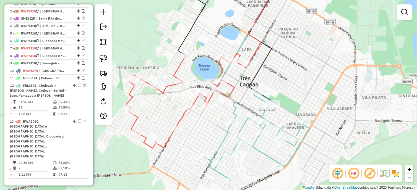
drag, startPoint x: 204, startPoint y: 111, endPoint x: 203, endPoint y: 121, distance: 10.0
click at [203, 121] on div "Janela de atendimento Grade de atendimento Capacidade Transportadoras Veículos …" at bounding box center [208, 95] width 417 height 190
click at [105, 57] on img at bounding box center [104, 59] width 8 height 8
drag, startPoint x: 248, startPoint y: 96, endPoint x: 207, endPoint y: 114, distance: 45.4
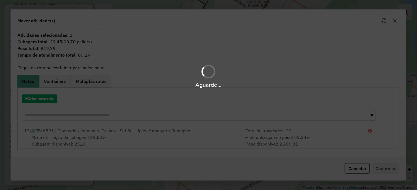
click at [175, 131] on div "Aguarde..." at bounding box center [208, 95] width 417 height 190
click at [175, 131] on div "12 FBL6591 | Clodoado x Yamaguti, Colinos - Set Sul - Ipes, Yamaguti x [PERSON_…" at bounding box center [131, 131] width 220 height 7
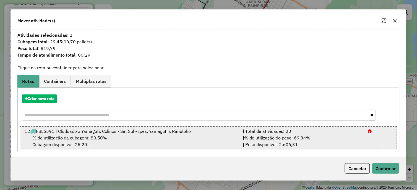
click at [175, 131] on div "12 FBL6591 | Clodoado x Yamaguti, Colinos - Set Sul - Ipes, Yamaguti x [PERSON_…" at bounding box center [130, 131] width 219 height 7
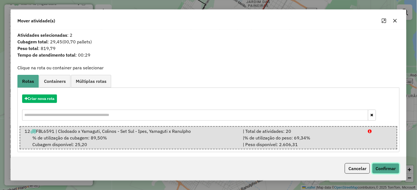
click at [378, 166] on button "Confirmar" at bounding box center [386, 169] width 27 height 11
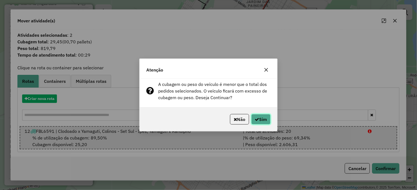
click at [264, 120] on button "Sim" at bounding box center [261, 119] width 19 height 11
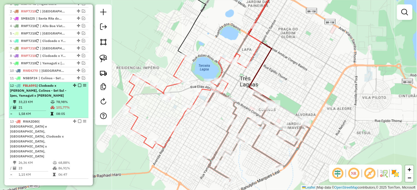
click at [32, 105] on td "33,23 KM" at bounding box center [34, 103] width 32 height 6
select select "**********"
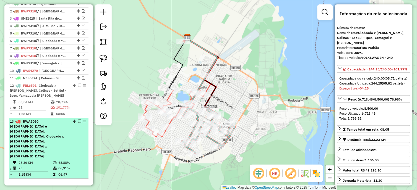
click at [53, 162] on icon at bounding box center [55, 163] width 4 height 3
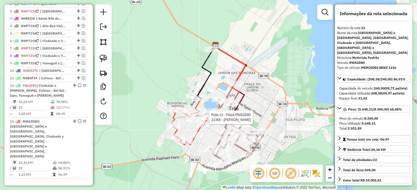
click at [156, 132] on div at bounding box center [156, 132] width 0 height 0
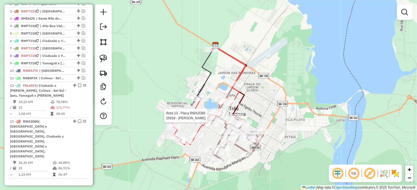
click at [156, 132] on div at bounding box center [156, 132] width 0 height 0
select select "**********"
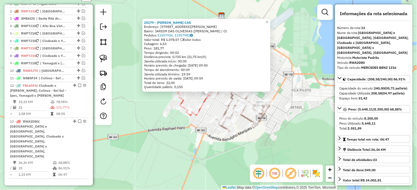
click at [201, 126] on div "25179 - [PERSON_NAME] APARECIDO CAS Endereço: R [PERSON_NAME] 1 460 Bairro: JAR…" at bounding box center [208, 95] width 417 height 190
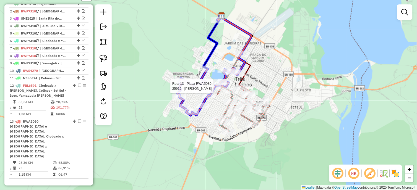
click at [162, 103] on div at bounding box center [162, 103] width 0 height 0
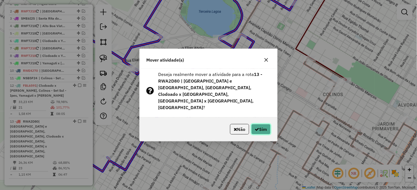
click at [261, 126] on button "Sim" at bounding box center [261, 129] width 19 height 11
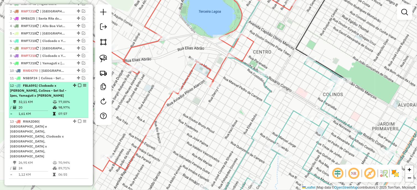
click at [49, 99] on div "12 - FBL6591 | Clodoado x [PERSON_NAME], Colinos - Set Sul - Ipes, Yamaguti x R…" at bounding box center [39, 91] width 59 height 15
select select "**********"
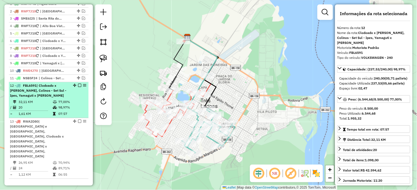
click at [78, 87] on em at bounding box center [79, 85] width 3 height 3
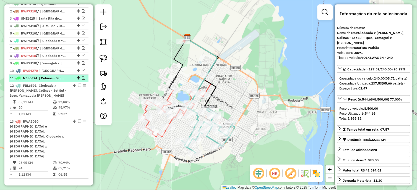
scroll to position [197, 0]
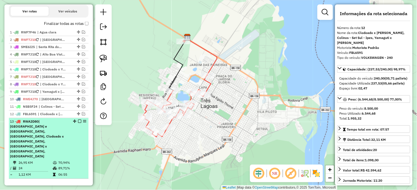
click at [51, 138] on span "| [GEOGRAPHIC_DATA] e [GEOGRAPHIC_DATA], [GEOGRAPHIC_DATA], Clodoado x [GEOGRAP…" at bounding box center [37, 139] width 54 height 39
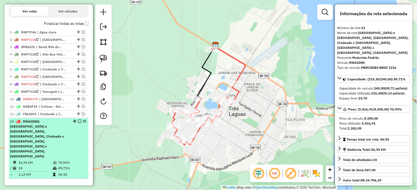
click at [78, 123] on em at bounding box center [79, 121] width 3 height 3
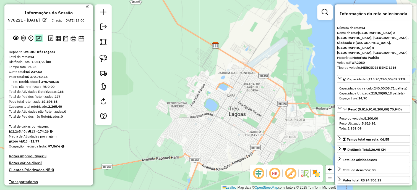
scroll to position [0, 0]
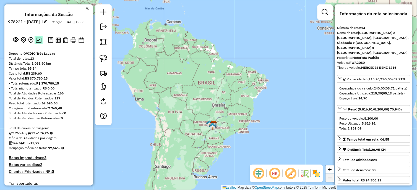
click at [37, 43] on img at bounding box center [39, 40] width 6 height 5
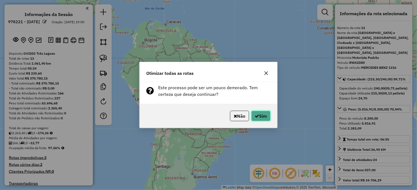
click at [261, 114] on button "Sim" at bounding box center [261, 116] width 19 height 11
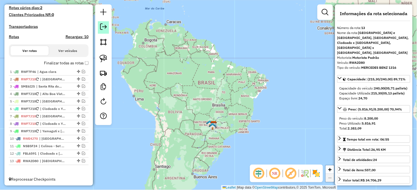
scroll to position [163, 0]
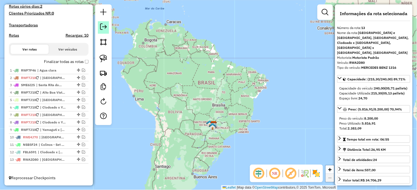
click at [109, 24] on link at bounding box center [103, 27] width 11 height 12
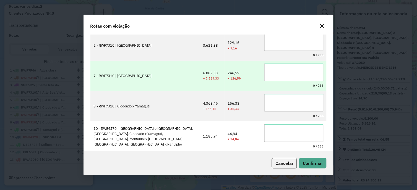
scroll to position [0, 0]
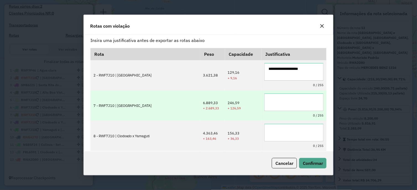
type textarea "**********"
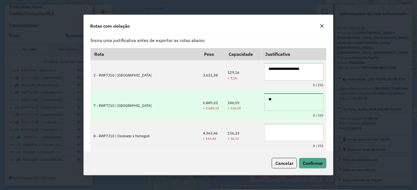
click at [303, 101] on textarea "**" at bounding box center [295, 103] width 60 height 18
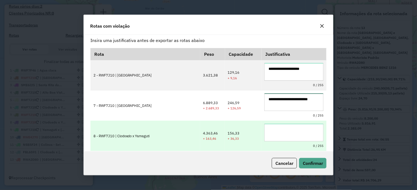
type textarea "**********"
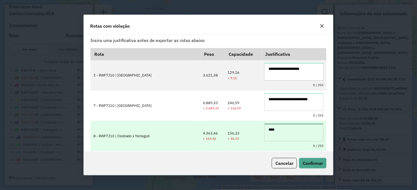
click at [298, 133] on textarea "****" at bounding box center [295, 133] width 60 height 18
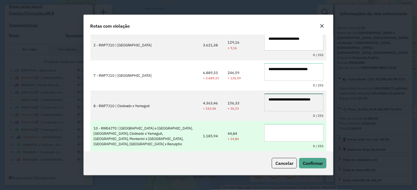
type textarea "**********"
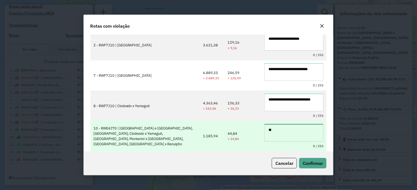
click at [294, 129] on textarea "**" at bounding box center [295, 133] width 60 height 18
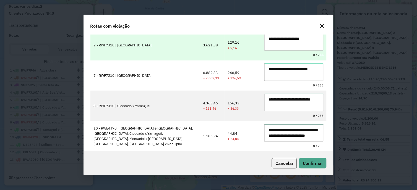
type textarea "**********"
click at [303, 42] on textarea "**********" at bounding box center [295, 42] width 60 height 18
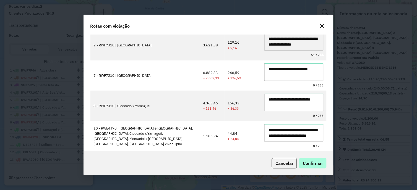
type textarea "**********"
click at [318, 162] on span "Confirmar" at bounding box center [313, 164] width 20 height 6
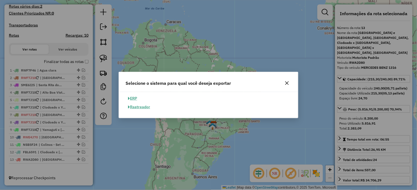
click at [136, 100] on button "ERP" at bounding box center [133, 98] width 14 height 9
select select "**"
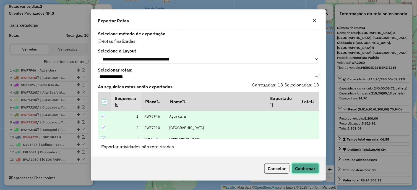
click at [311, 172] on button "Confirmar" at bounding box center [305, 169] width 27 height 11
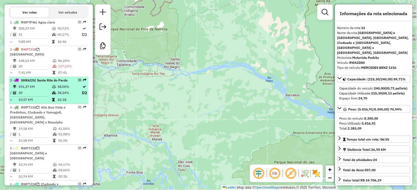
scroll to position [180, 0]
